Goal: Information Seeking & Learning: Check status

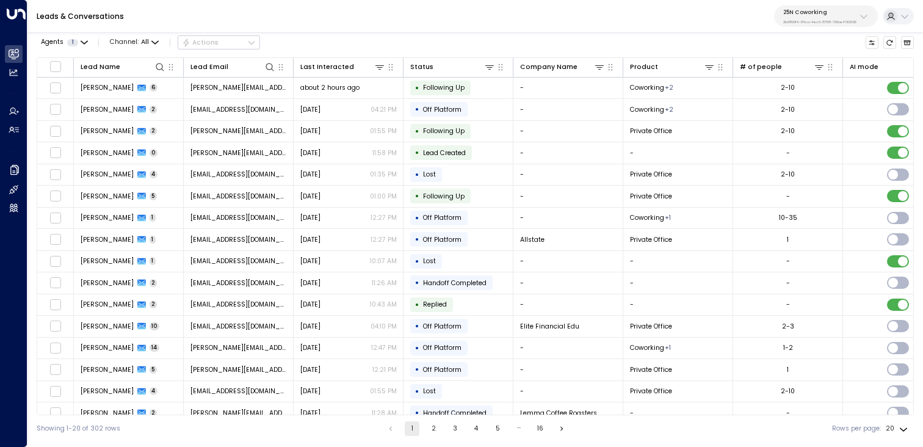
click at [845, 11] on p "25N Coworking" at bounding box center [820, 12] width 73 height 7
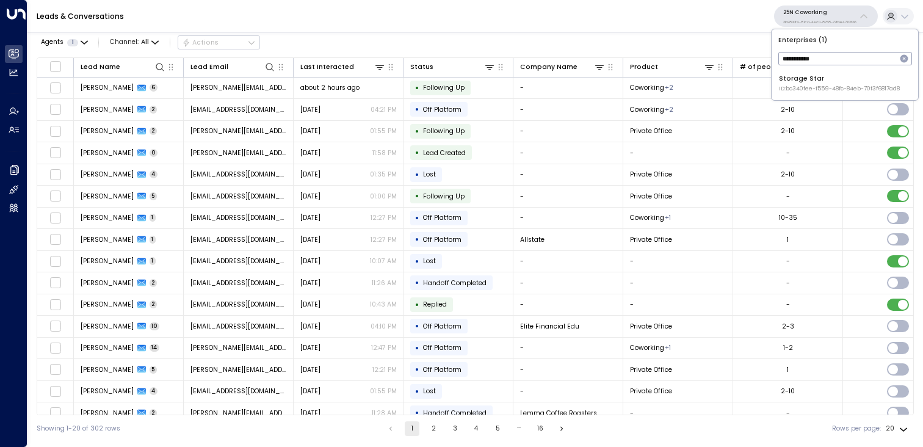
type input "**********"
click at [811, 81] on div "Storage Star ID: bc340fee-f559-48fc-84eb-70f3f6817ad8" at bounding box center [839, 83] width 121 height 19
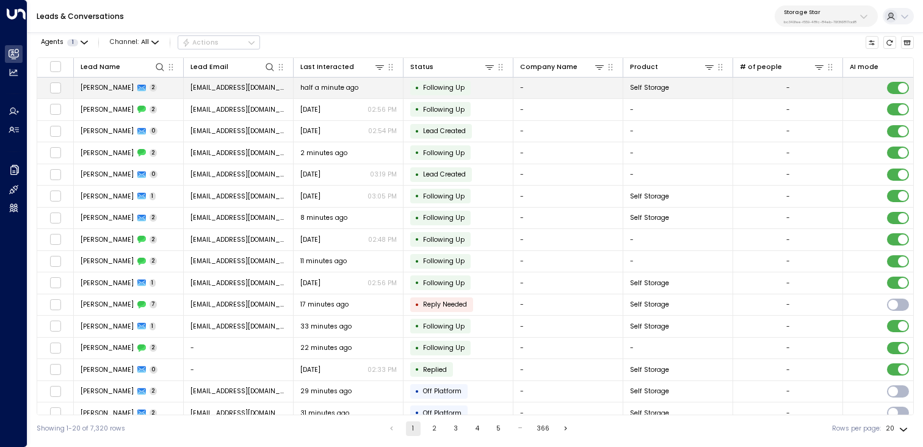
click at [117, 89] on span "Andrew Mandis" at bounding box center [107, 87] width 53 height 9
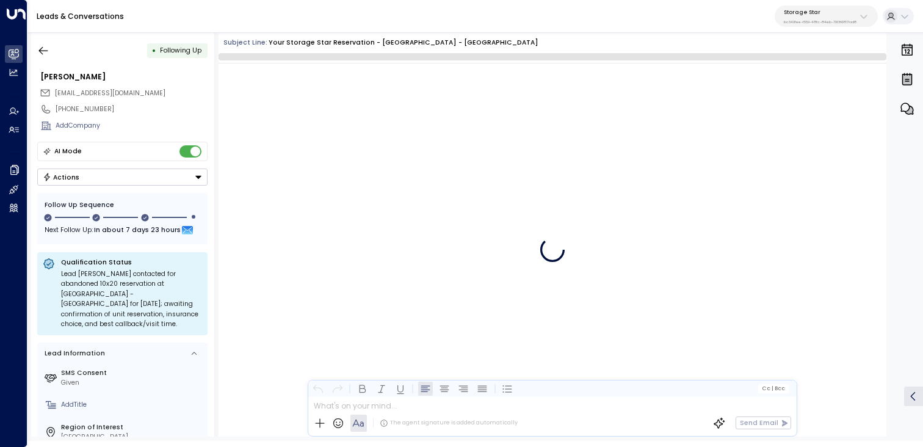
scroll to position [949, 0]
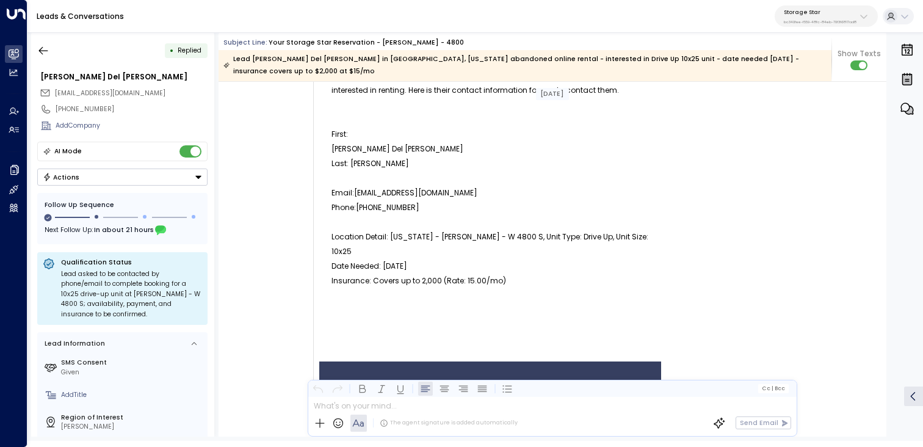
scroll to position [202, 0]
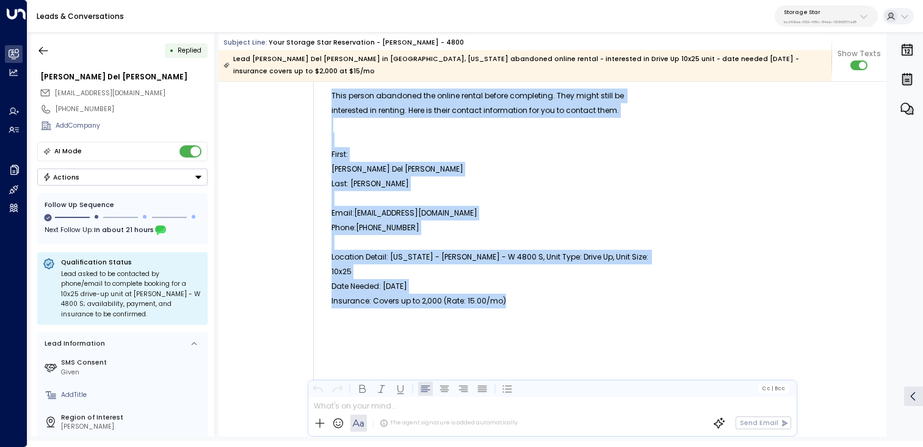
copy tbody "This person abandoned the online rental before completing. They might still be …"
drag, startPoint x: 520, startPoint y: 272, endPoint x: 294, endPoint y: 107, distance: 279.3
click at [295, 107] on div "Trigger Email • • 07:49 PM • Email This person abandoned the online rental befo…" at bounding box center [465, 285] width 340 height 723
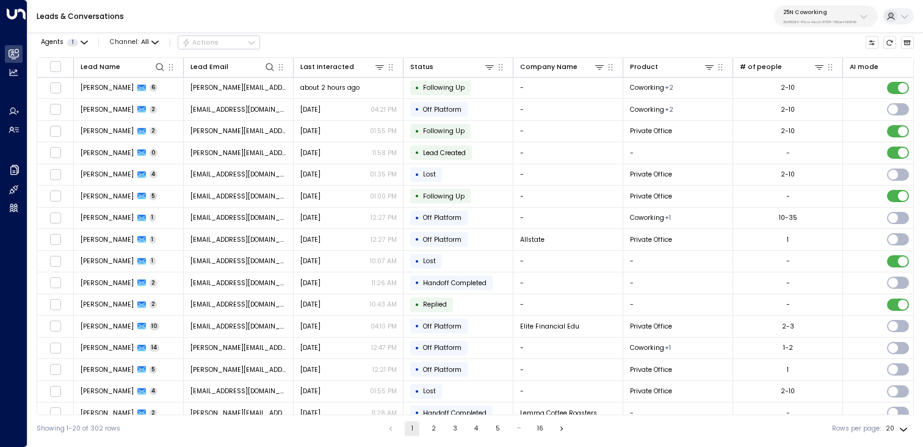
click at [865, 15] on icon at bounding box center [864, 17] width 10 height 10
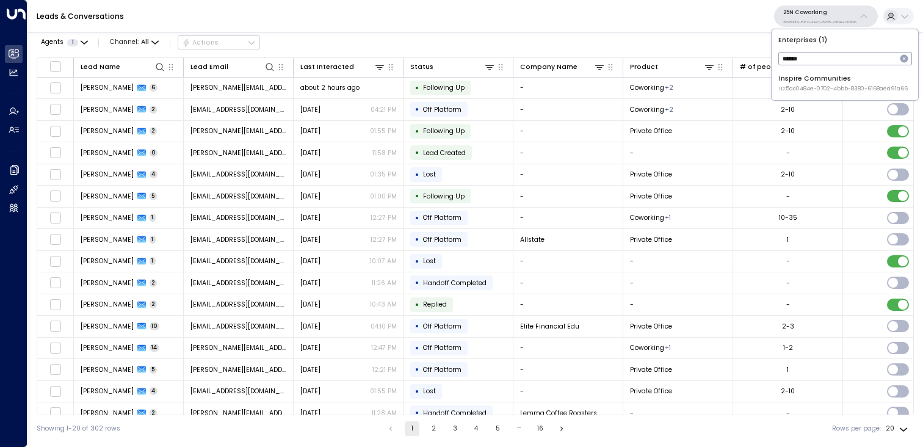
type input "*******"
click at [815, 81] on div "Inspire Communities ID: 5ac0484e-0702-4bbb-8380-6168aea91a66" at bounding box center [843, 83] width 129 height 19
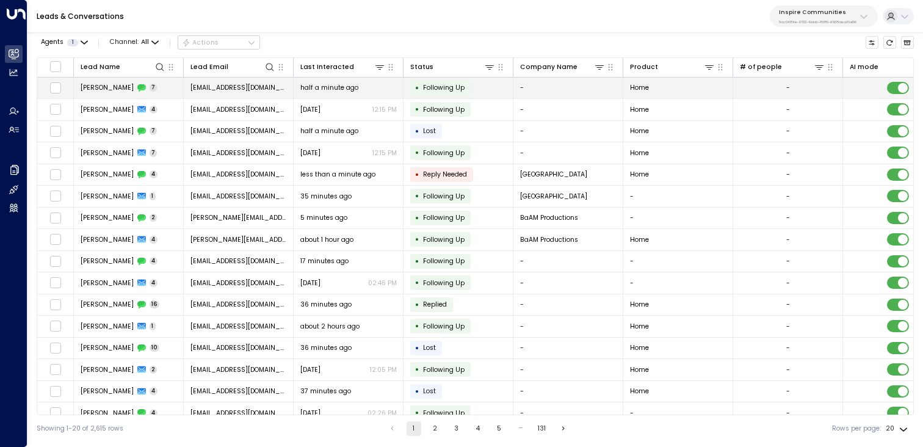
click at [223, 86] on span "mrslenamoses@gmail.com" at bounding box center [239, 87] width 97 height 9
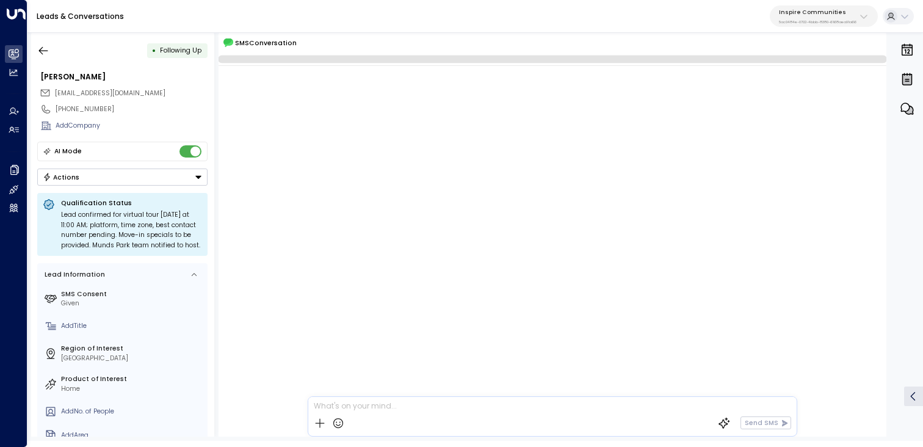
scroll to position [496, 0]
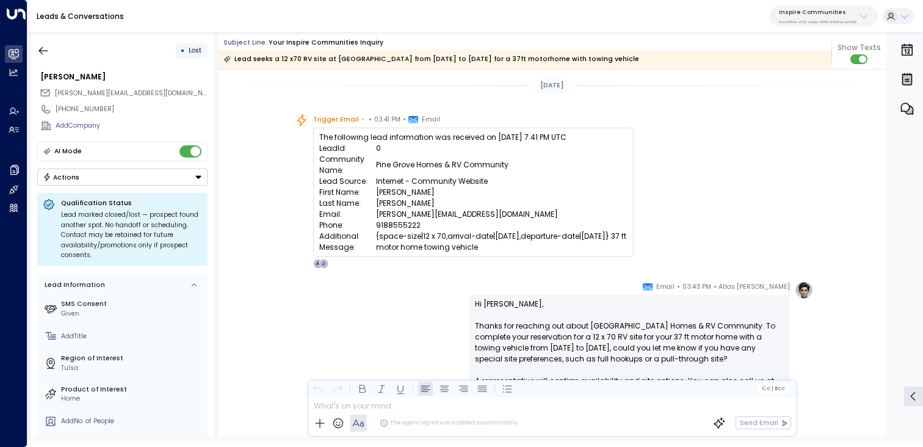
drag, startPoint x: 535, startPoint y: 245, endPoint x: 315, endPoint y: 137, distance: 245.6
click at [315, 137] on div "The following lead information was received on [DATE] 7:41 PM UTC LeadId: 0 Com…" at bounding box center [473, 192] width 321 height 129
copy div "The following lead information was received on [DATE] 7:41 PM UTC LeadId: 0 Com…"
click at [827, 16] on div "Inspire Communities 5ac0484e-0702-4bbb-8380-6168aea91a66" at bounding box center [818, 17] width 78 height 16
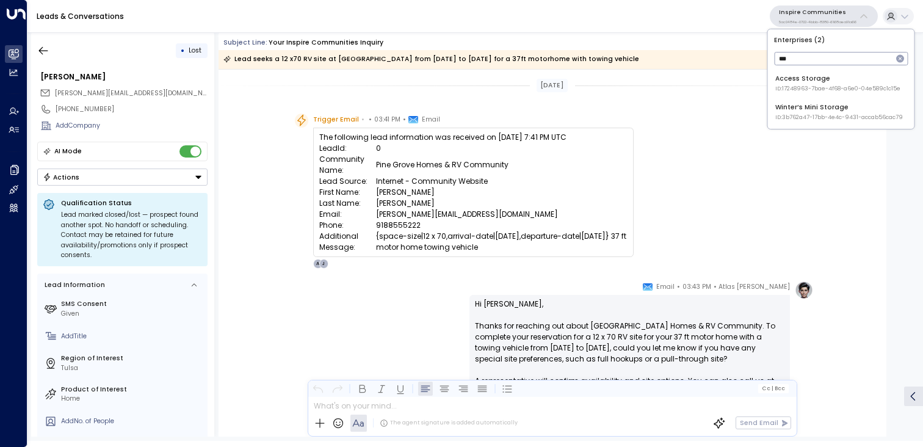
type input "***"
click at [816, 69] on div "Enterprises ( 2 ) *** ​ Access Storage ID: 17248963-7bae-4f68-a6e0-04e589c1c15e…" at bounding box center [841, 79] width 147 height 100
click at [820, 78] on div "Access Storage ID: 17248963-7bae-4f68-a6e0-04e589c1c15e" at bounding box center [838, 83] width 125 height 19
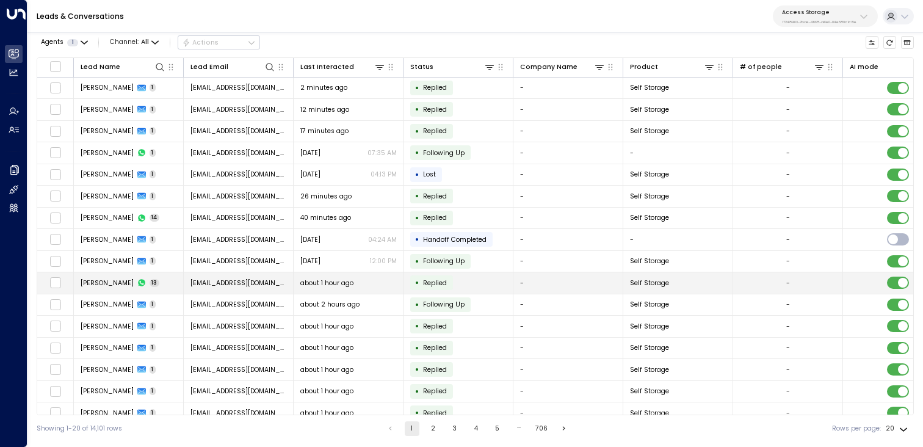
scroll to position [99, 0]
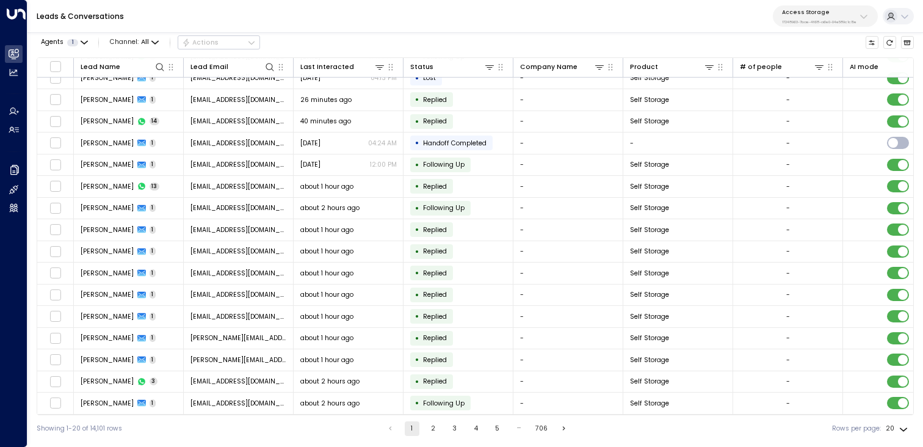
click at [438, 427] on button "2" at bounding box center [433, 428] width 15 height 15
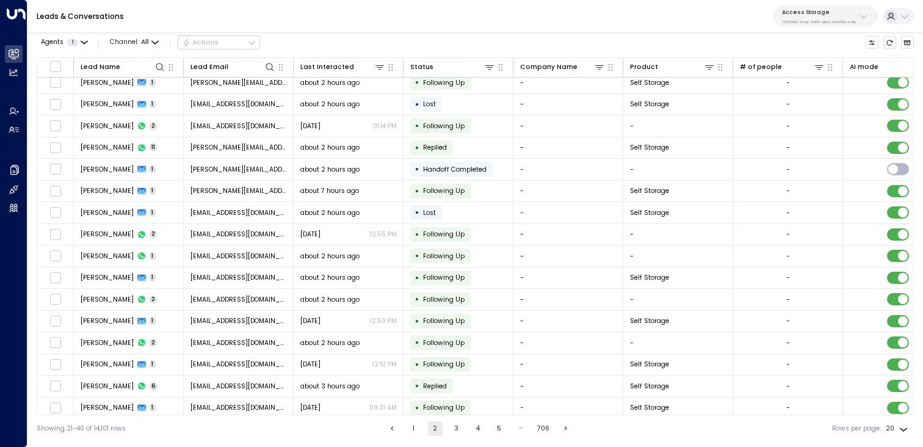
scroll to position [99, 0]
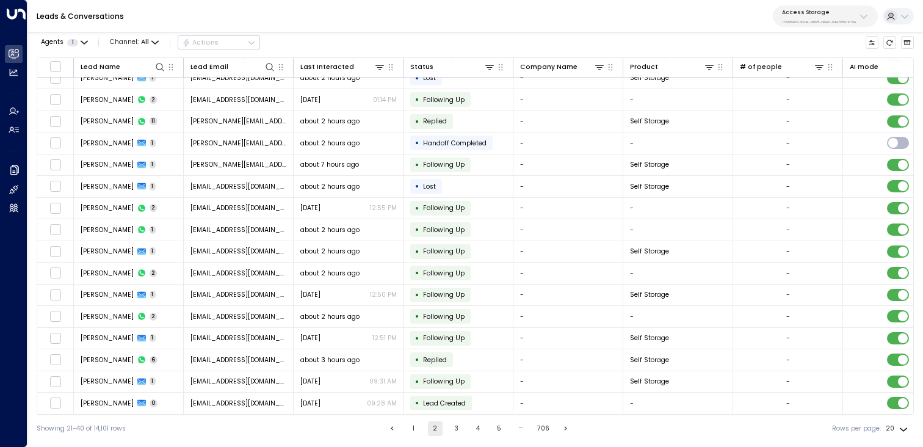
click at [457, 425] on button "3" at bounding box center [457, 428] width 15 height 15
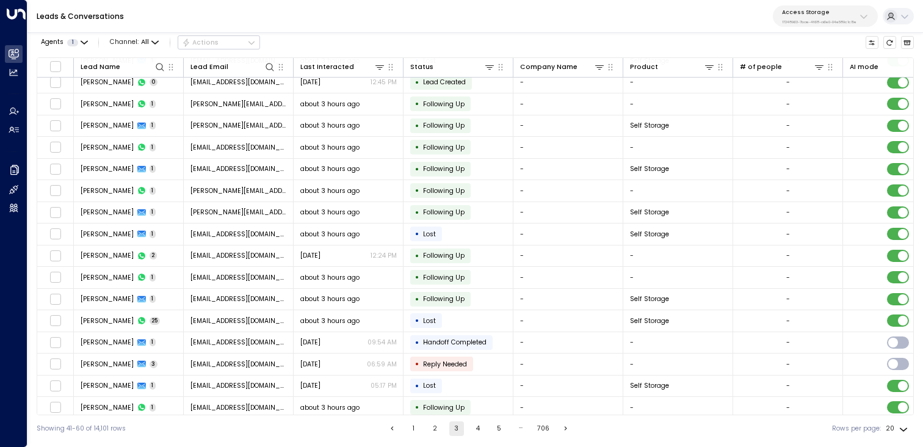
scroll to position [99, 0]
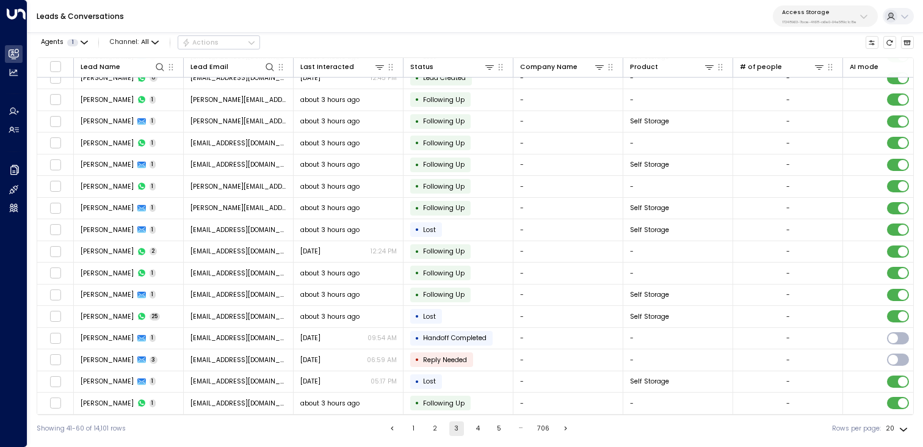
click at [478, 428] on button "4" at bounding box center [478, 428] width 15 height 15
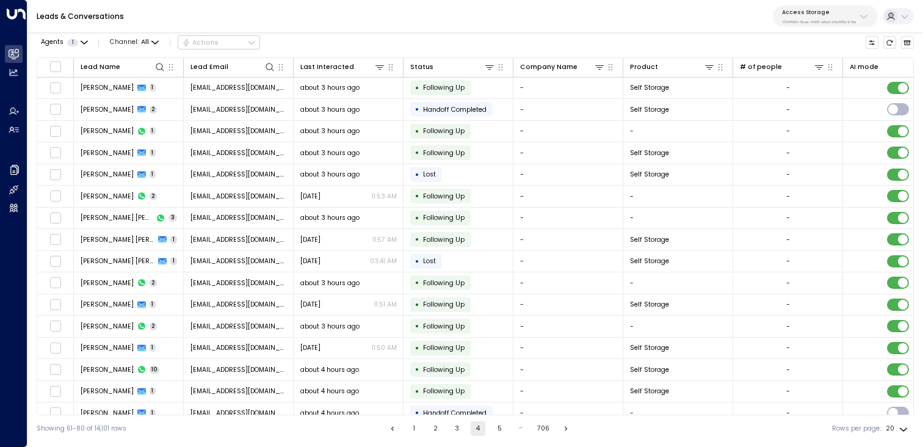
scroll to position [99, 0]
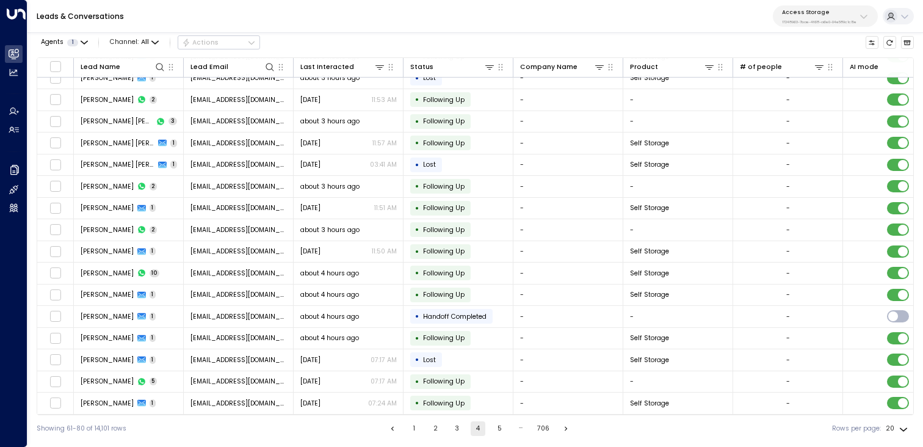
click at [498, 432] on button "5" at bounding box center [499, 428] width 15 height 15
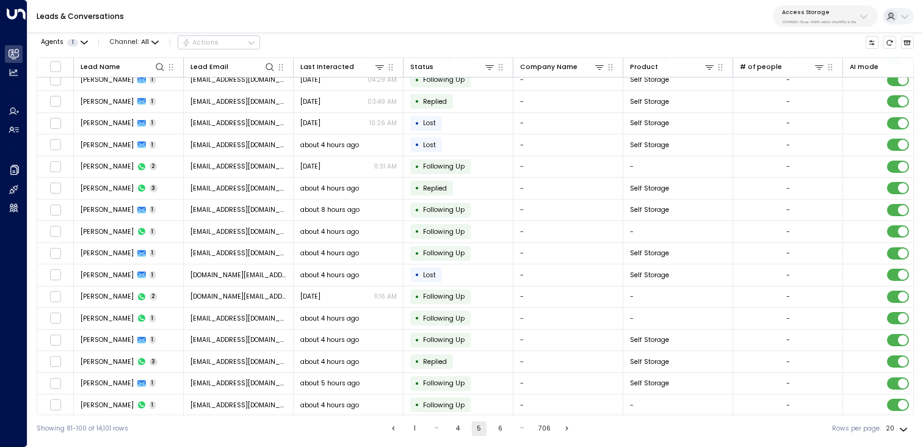
scroll to position [99, 0]
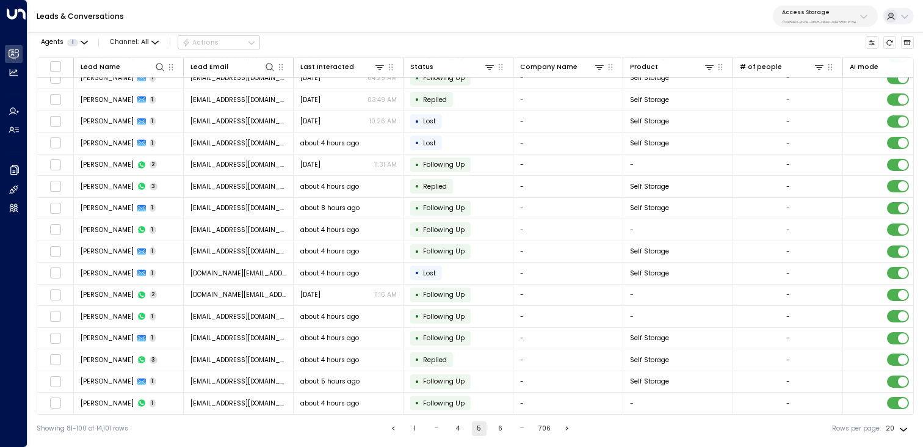
click at [498, 429] on button "6" at bounding box center [501, 428] width 15 height 15
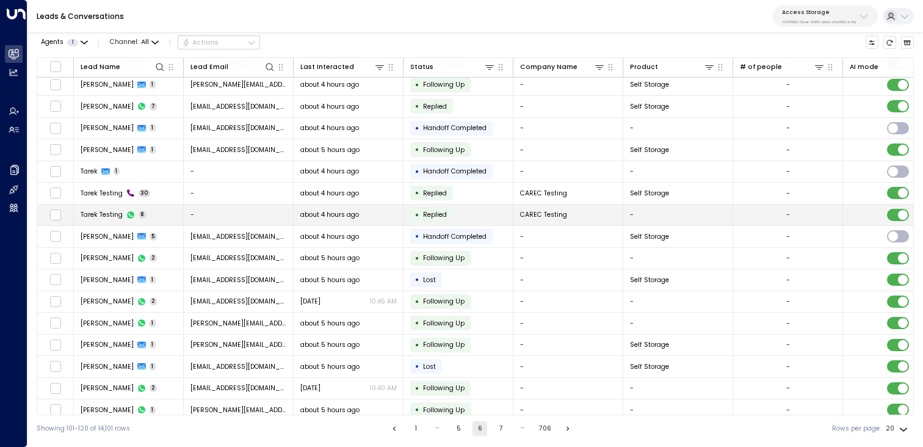
scroll to position [99, 0]
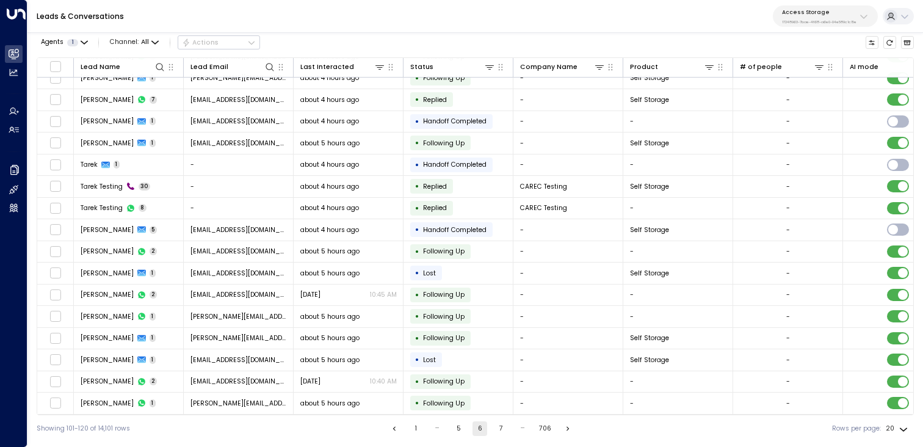
click at [502, 431] on button "7" at bounding box center [501, 428] width 15 height 15
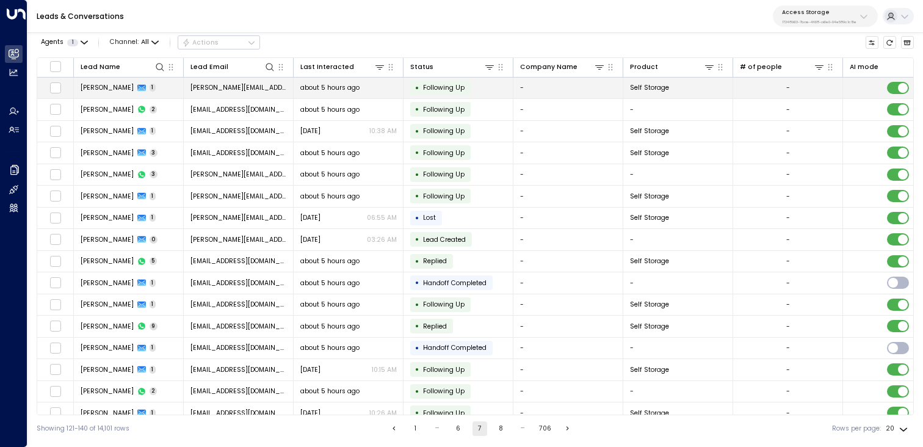
click at [110, 90] on span "Charles Clarke" at bounding box center [107, 87] width 53 height 9
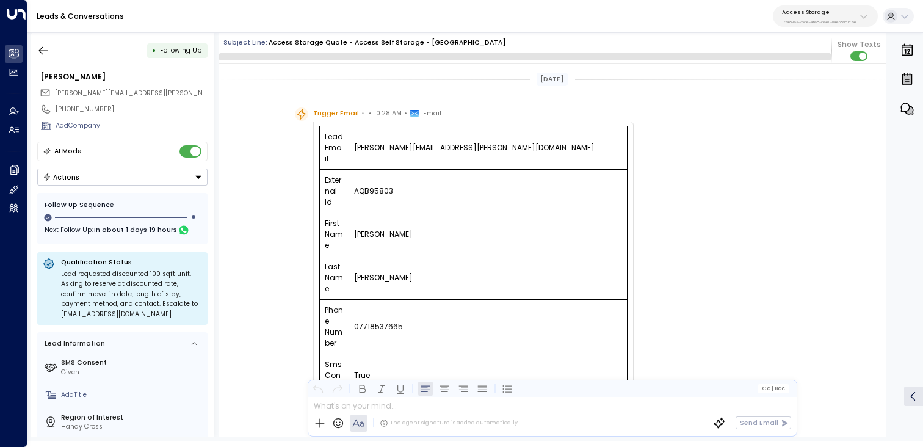
scroll to position [626, 0]
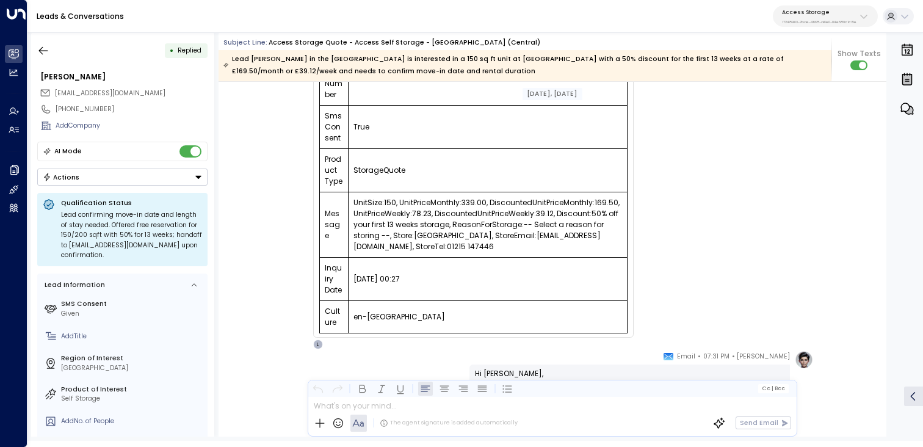
scroll to position [280, 0]
